Goal: Transaction & Acquisition: Purchase product/service

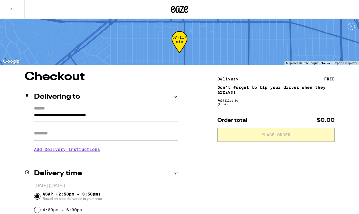
click at [189, 11] on div at bounding box center [180, 9] width 120 height 19
click at [180, 11] on icon at bounding box center [179, 9] width 9 height 7
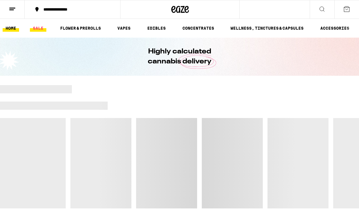
click at [37, 30] on link "SALE" at bounding box center [38, 28] width 16 height 7
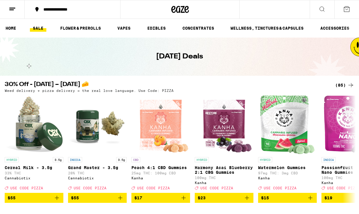
click at [346, 82] on div "(85)" at bounding box center [344, 85] width 19 height 7
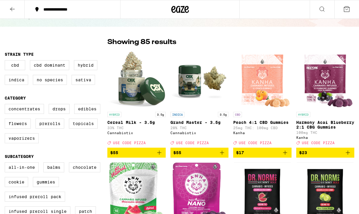
scroll to position [38, 0]
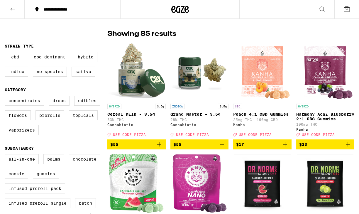
click at [44, 119] on label "Prerolls" at bounding box center [49, 115] width 29 height 10
click at [6, 97] on input "Prerolls" at bounding box center [6, 97] width 0 height 0
checkbox input "true"
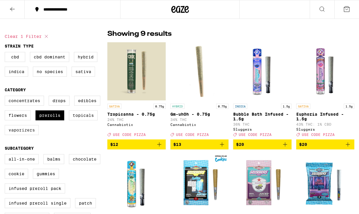
click at [23, 133] on label "Vaporizers" at bounding box center [22, 130] width 34 height 10
click at [6, 97] on input "Vaporizers" at bounding box center [6, 97] width 0 height 0
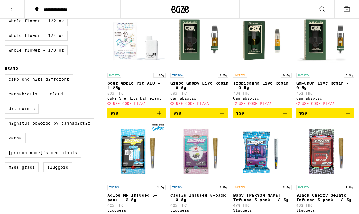
scroll to position [295, 0]
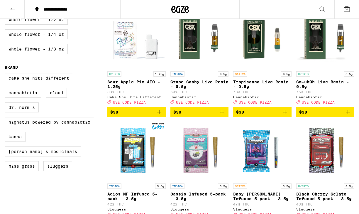
click at [158, 116] on icon "Add to bag" at bounding box center [159, 112] width 7 height 7
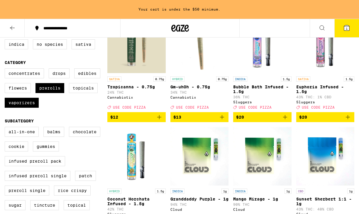
scroll to position [85, 0]
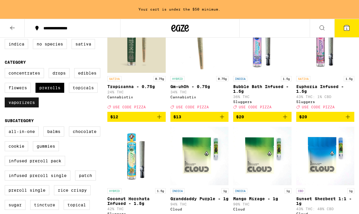
click at [28, 106] on label "Vaporizers" at bounding box center [22, 102] width 34 height 10
click at [6, 69] on input "Vaporizers" at bounding box center [6, 69] width 0 height 0
checkbox input "false"
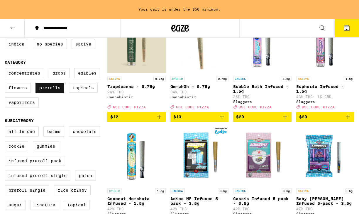
click at [53, 92] on label "Prerolls" at bounding box center [49, 88] width 29 height 10
click at [6, 69] on input "Prerolls" at bounding box center [6, 69] width 0 height 0
checkbox input "false"
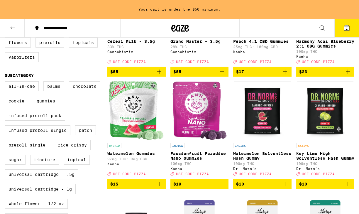
scroll to position [132, 0]
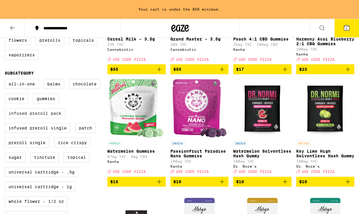
click at [38, 118] on label "Infused Preroll Pack" at bounding box center [35, 113] width 60 height 10
click at [6, 80] on input "Infused Preroll Pack" at bounding box center [6, 80] width 0 height 0
checkbox input "true"
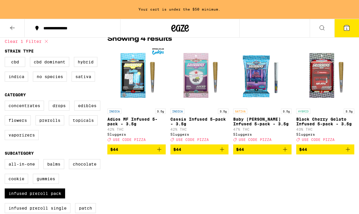
scroll to position [53, 0]
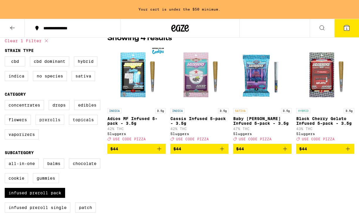
click at [47, 122] on label "Prerolls" at bounding box center [49, 120] width 29 height 10
click at [6, 101] on input "Prerolls" at bounding box center [6, 101] width 0 height 0
checkbox input "true"
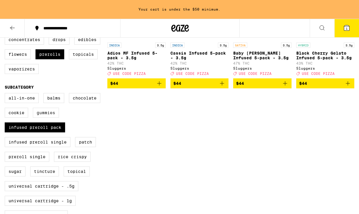
scroll to position [135, 0]
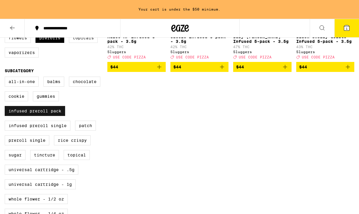
click at [48, 116] on label "Infused Preroll Pack" at bounding box center [35, 111] width 60 height 10
click at [6, 78] on input "Infused Preroll Pack" at bounding box center [6, 77] width 0 height 0
checkbox input "false"
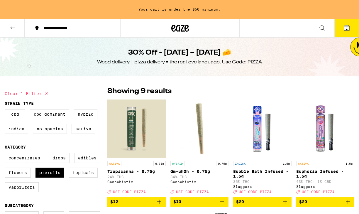
click at [175, 32] on icon at bounding box center [180, 28] width 18 height 11
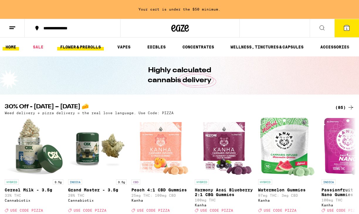
click at [90, 49] on link "FLOWER & PREROLLS" at bounding box center [80, 46] width 47 height 7
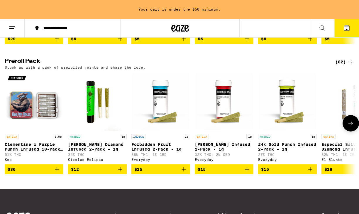
scroll to position [436, 0]
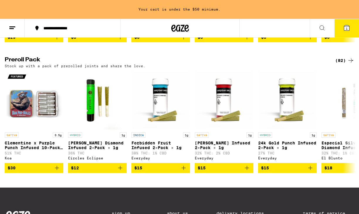
click at [351, 64] on icon at bounding box center [350, 60] width 7 height 7
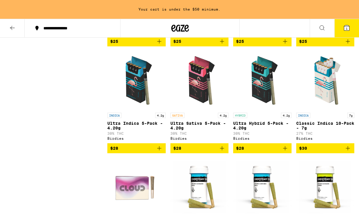
scroll to position [372, 0]
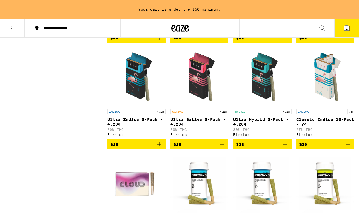
click at [286, 148] on icon "Add to bag" at bounding box center [285, 144] width 7 height 7
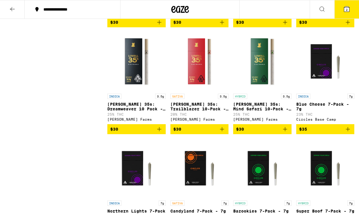
scroll to position [583, 0]
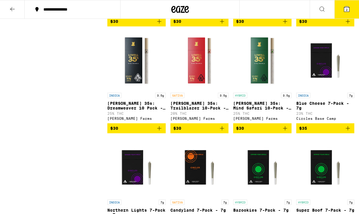
click at [285, 132] on icon "Add to bag" at bounding box center [285, 128] width 7 height 7
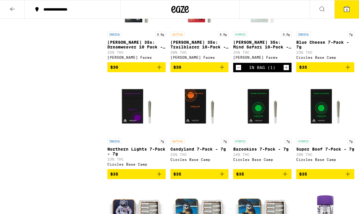
scroll to position [652, 0]
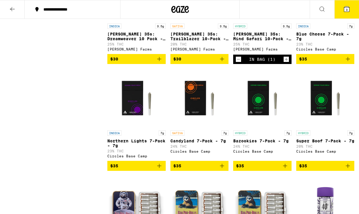
click at [286, 169] on icon "Add to bag" at bounding box center [285, 165] width 7 height 7
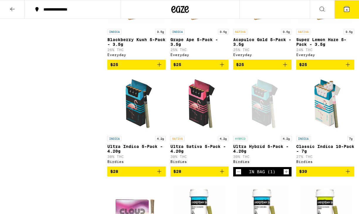
scroll to position [368, 0]
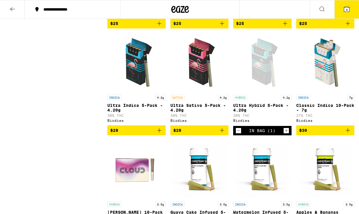
click at [241, 134] on icon "Decrement" at bounding box center [238, 130] width 5 height 7
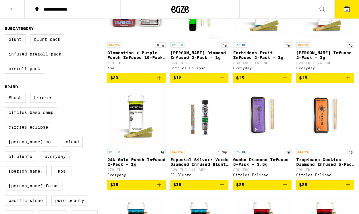
scroll to position [0, 0]
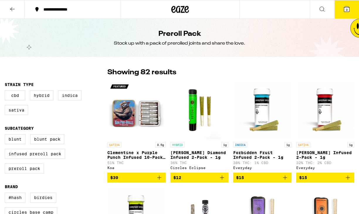
click at [13, 14] on button at bounding box center [12, 9] width 25 height 18
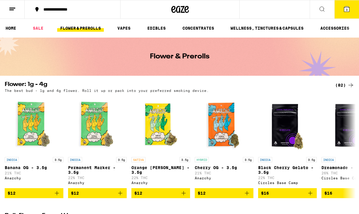
click at [40, 23] on ul "HOME SALE FLOWER & PREROLLS VAPES EDIBLES CONCENTRATES WELLNESS, TINCTURES & CA…" at bounding box center [179, 28] width 359 height 19
click at [39, 26] on link "SALE" at bounding box center [38, 28] width 16 height 7
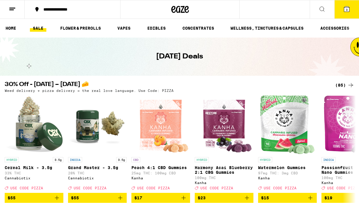
click at [351, 85] on icon at bounding box center [350, 85] width 7 height 7
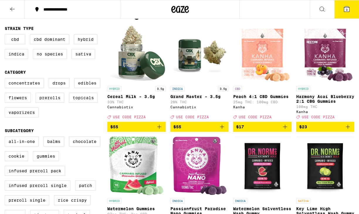
scroll to position [57, 0]
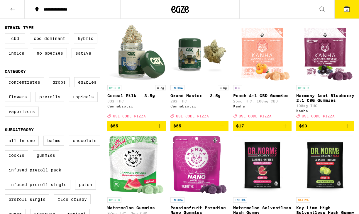
click at [46, 101] on label "Prerolls" at bounding box center [49, 97] width 29 height 10
click at [6, 78] on input "Prerolls" at bounding box center [6, 78] width 0 height 0
checkbox input "true"
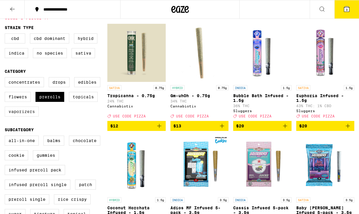
click at [19, 111] on label "Vaporizers" at bounding box center [22, 111] width 34 height 10
click at [6, 78] on input "Vaporizers" at bounding box center [6, 78] width 0 height 0
checkbox input "true"
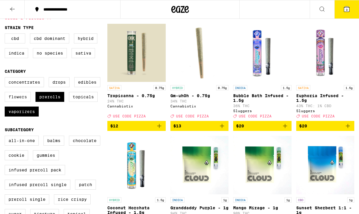
click at [18, 102] on label "Flowers" at bounding box center [18, 97] width 26 height 10
click at [6, 78] on input "Flowers" at bounding box center [6, 78] width 0 height 0
checkbox input "true"
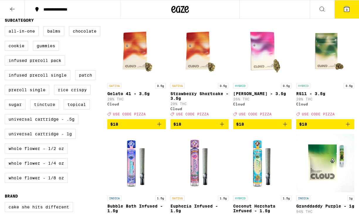
scroll to position [169, 0]
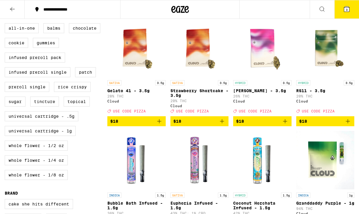
click at [282, 125] on icon "Add to bag" at bounding box center [285, 121] width 7 height 7
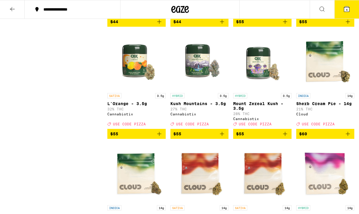
scroll to position [797, 0]
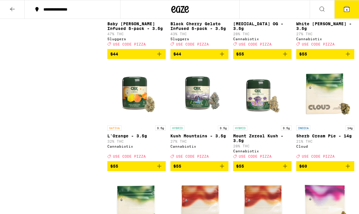
click at [345, 6] on icon at bounding box center [346, 9] width 7 height 7
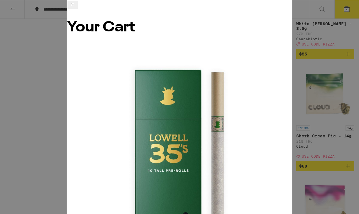
scroll to position [93, 0]
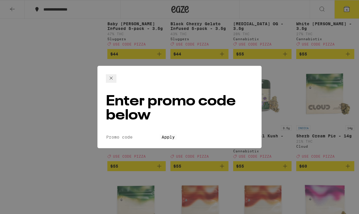
click at [130, 134] on input "Promo Code" at bounding box center [133, 136] width 54 height 5
type input "PIZZA"
click at [160, 134] on button "Apply" at bounding box center [168, 136] width 17 height 5
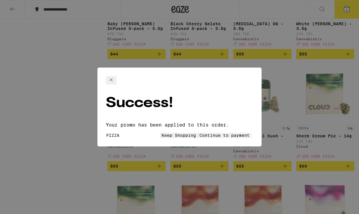
click at [162, 133] on span "Keep Shopping" at bounding box center [179, 135] width 34 height 5
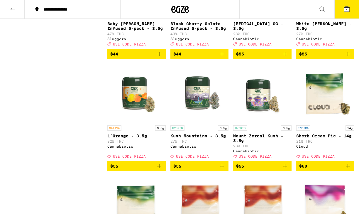
scroll to position [340, 0]
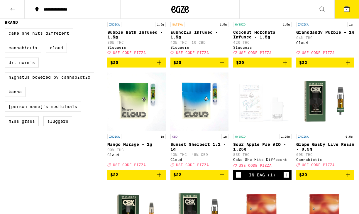
click at [345, 13] on button "4" at bounding box center [346, 9] width 25 height 18
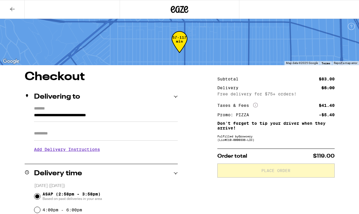
click at [44, 131] on input "Apt/Suite" at bounding box center [106, 133] width 144 height 14
type input "**********"
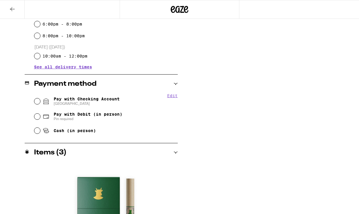
scroll to position [214, 0]
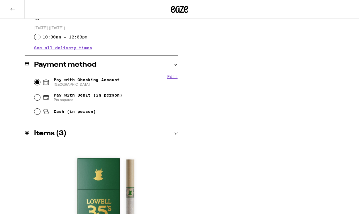
click at [37, 85] on input "Pay with Checking Account CHASE COLLEGE" at bounding box center [37, 82] width 6 height 6
radio input "true"
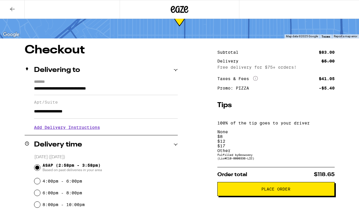
scroll to position [30, 0]
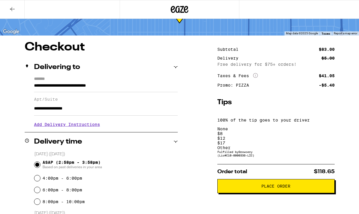
click at [254, 184] on span "Place Order" at bounding box center [275, 186] width 107 height 4
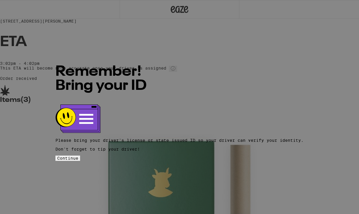
click at [80, 155] on button "Continue" at bounding box center [67, 157] width 25 height 5
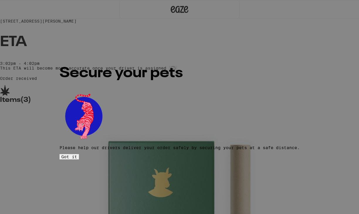
click at [79, 155] on button "Got it" at bounding box center [69, 156] width 19 height 5
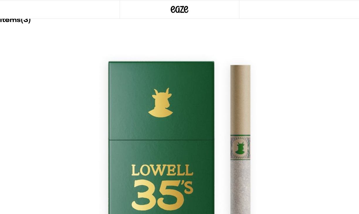
scroll to position [111, 0]
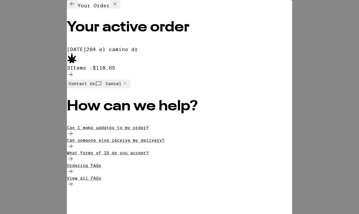
click at [128, 88] on span "Cancel" at bounding box center [117, 84] width 23 height 8
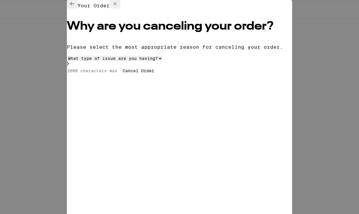
click at [138, 61] on select "What type of issue are you having? Order taking too long Order arriving too soo…" at bounding box center [115, 58] width 96 height 5
select select "change-order"
click at [121, 73] on input at bounding box center [94, 70] width 54 height 5
type input "I want to change my order"
click at [137, 73] on span "Cancel Order" at bounding box center [139, 70] width 32 height 5
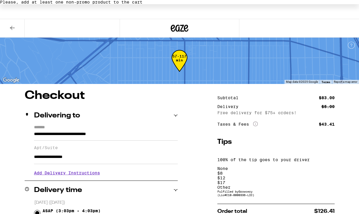
click at [12, 30] on icon at bounding box center [12, 27] width 7 height 7
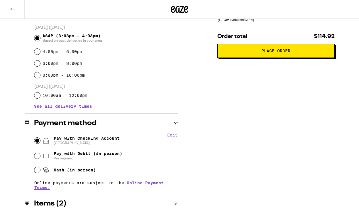
scroll to position [128, 0]
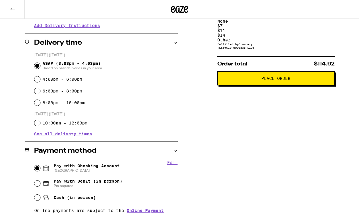
click at [233, 76] on span "Place Order" at bounding box center [275, 78] width 107 height 4
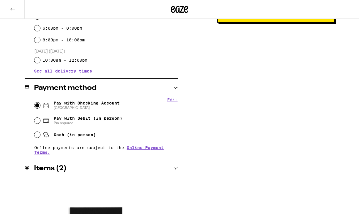
scroll to position [15, 0]
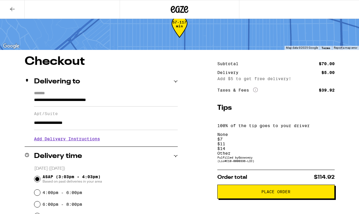
click at [241, 185] on button "Place Order" at bounding box center [275, 192] width 117 height 14
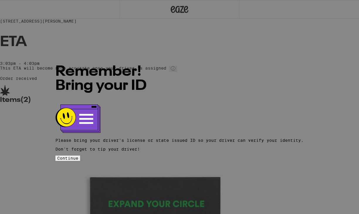
click at [78, 156] on span "Continue" at bounding box center [67, 158] width 21 height 5
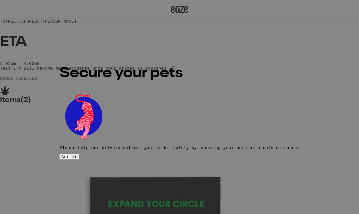
click at [77, 154] on span "Got it" at bounding box center [69, 156] width 16 height 5
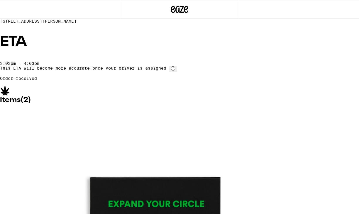
click at [179, 10] on icon at bounding box center [179, 9] width 9 height 7
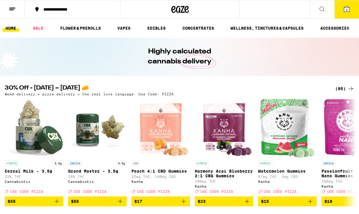
click at [15, 9] on icon at bounding box center [12, 9] width 7 height 7
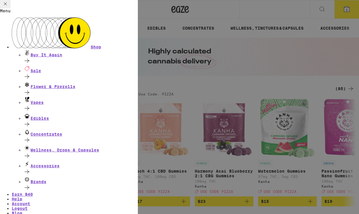
scroll to position [28, 0]
click at [30, 201] on link "Account" at bounding box center [21, 203] width 18 height 5
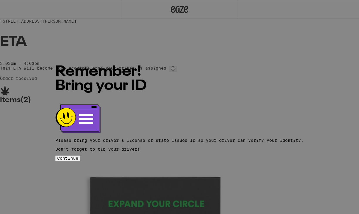
click at [78, 156] on span "Continue" at bounding box center [67, 158] width 21 height 5
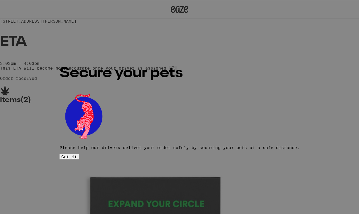
click at [79, 154] on button "Got it" at bounding box center [69, 156] width 19 height 5
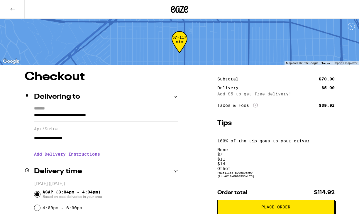
click at [177, 11] on icon at bounding box center [180, 9] width 18 height 11
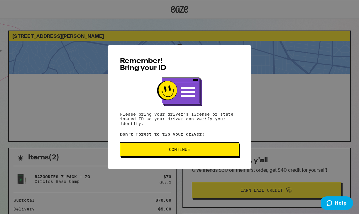
click at [190, 146] on button "Continue" at bounding box center [179, 149] width 119 height 14
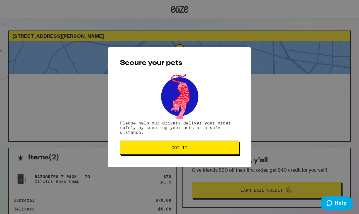
click at [190, 146] on span "Got it" at bounding box center [179, 148] width 109 height 4
